Goal: Complete application form

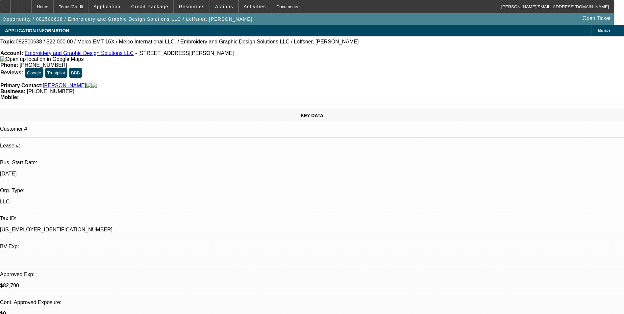
select select "0"
select select "2"
select select "0"
select select "6"
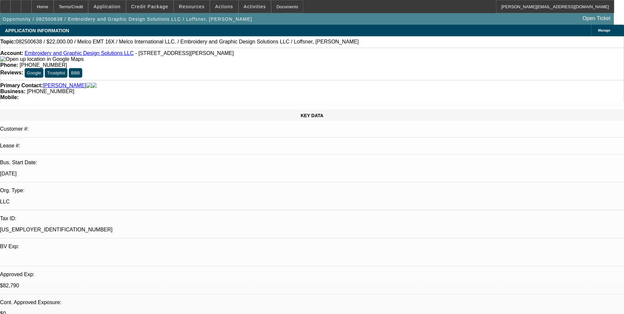
select select "0"
select select "2"
select select "0"
select select "6"
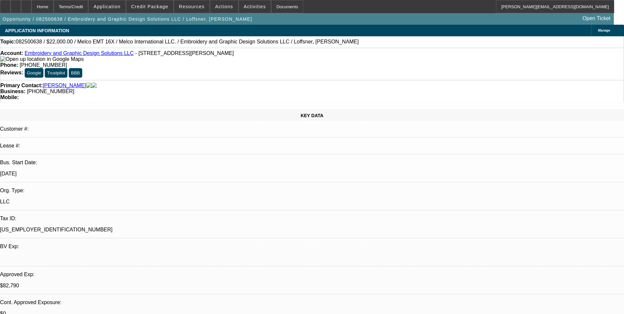
select select "0"
select select "2"
select select "0"
select select "6"
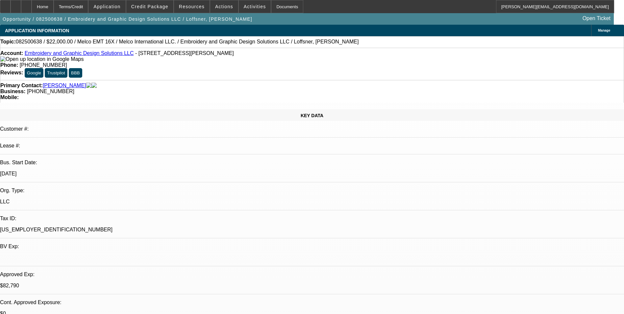
select select "0"
select select "2"
select select "0"
select select "6"
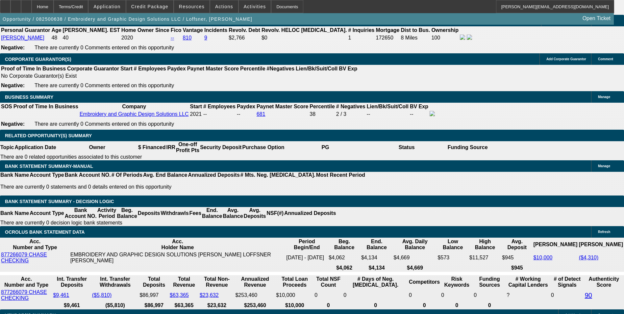
scroll to position [1019, 0]
